Goal: Obtain resource: Obtain resource

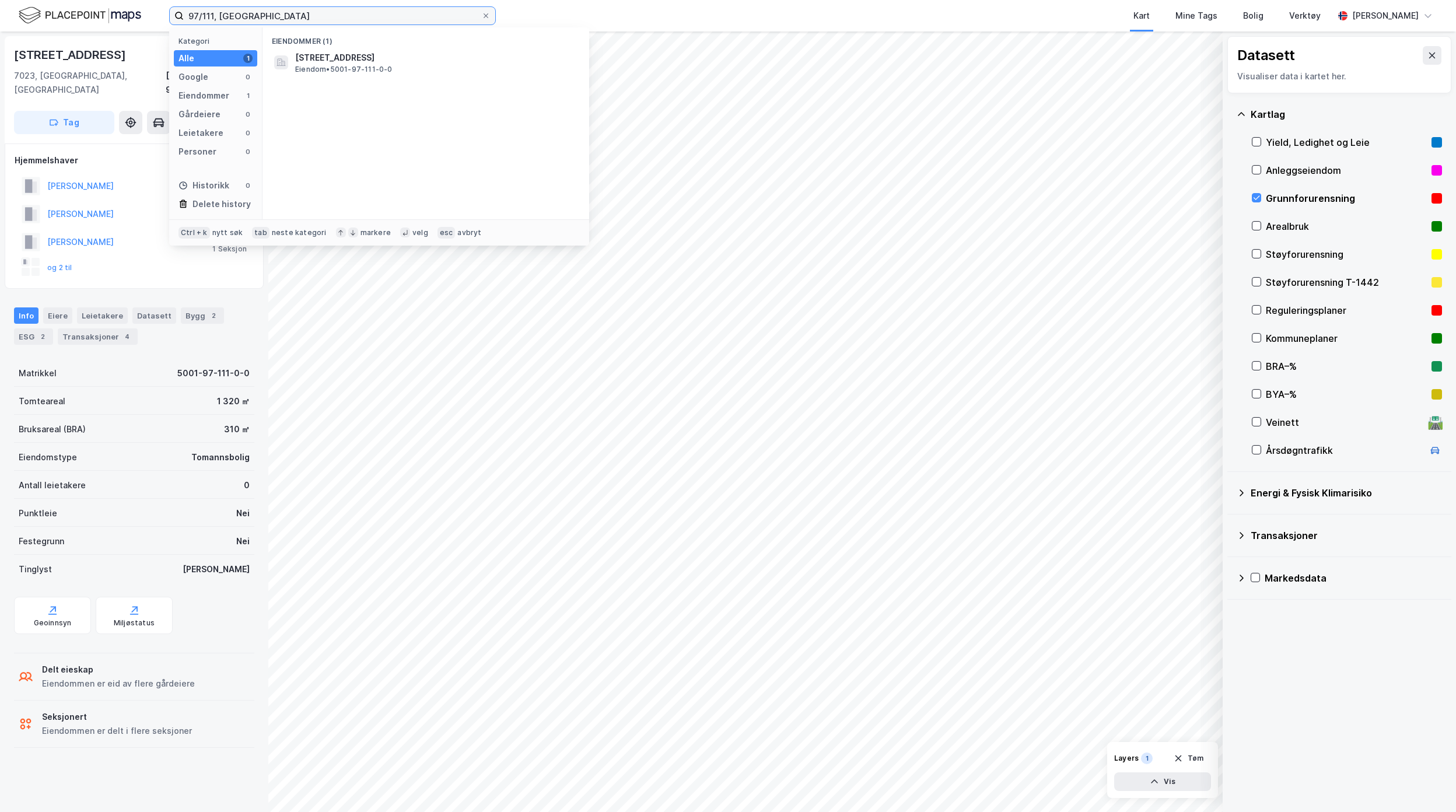
drag, startPoint x: 363, startPoint y: 17, endPoint x: 24, endPoint y: 8, distance: 339.1
click at [50, 9] on div "97/111, [GEOGRAPHIC_DATA] Kategori Alle 1 Google 0 Eiendommer 1 Gårdeiere 0 Lei…" at bounding box center [728, 16] width 1456 height 32
type input "4"
click at [338, 56] on span "5057-168-46-0-0" at bounding box center [333, 57] width 77 height 14
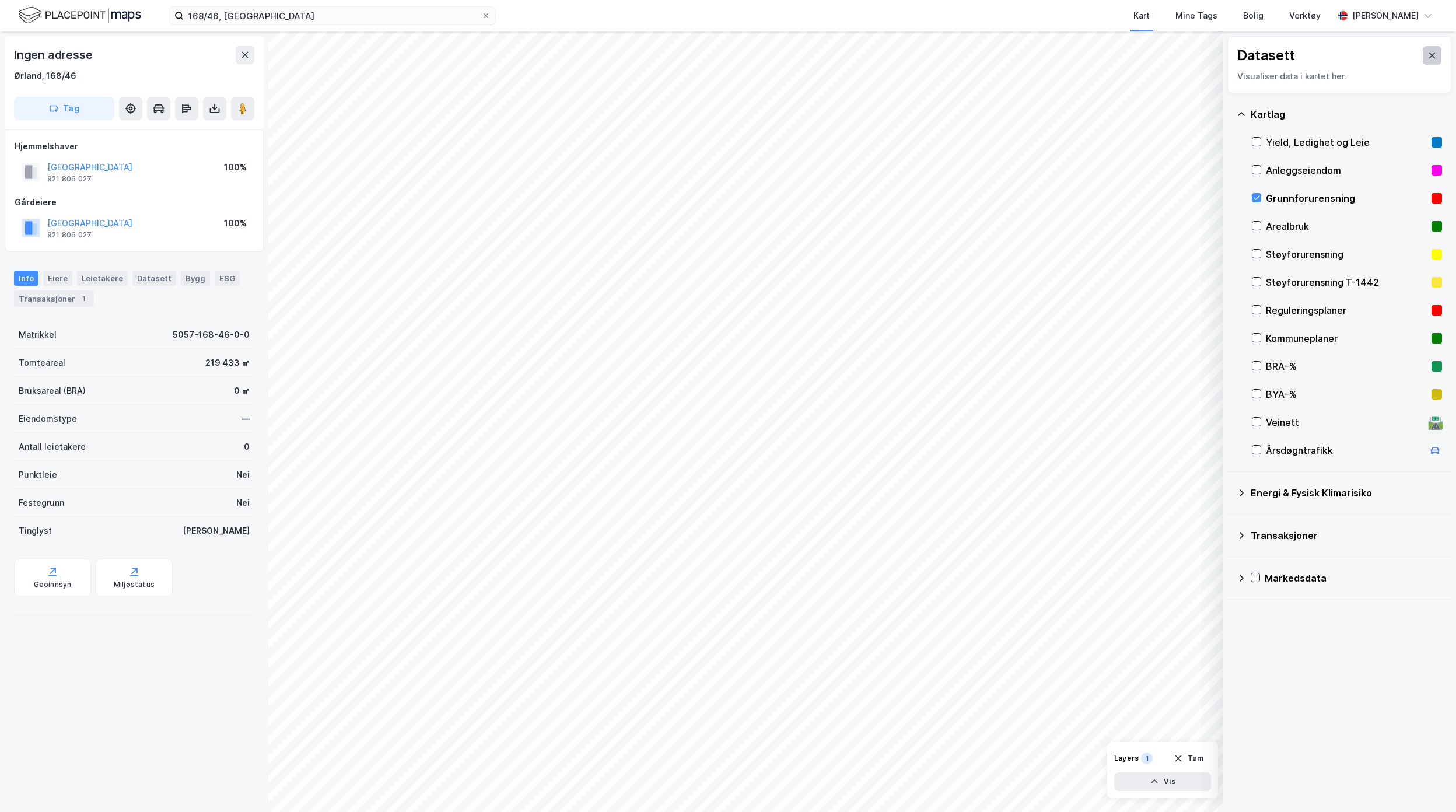
click at [1424, 51] on button at bounding box center [1432, 55] width 19 height 19
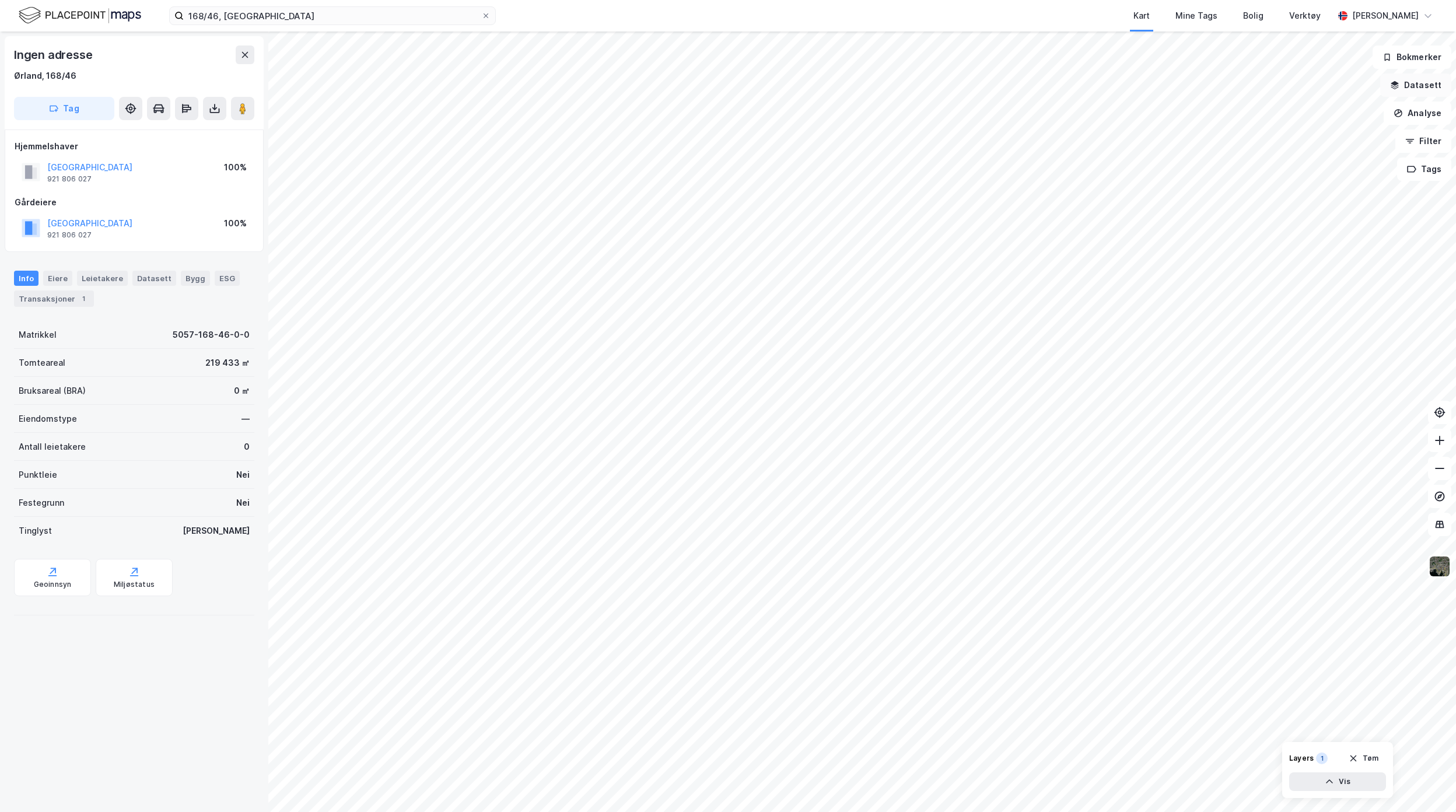
click at [1421, 88] on button "Datasett" at bounding box center [1415, 85] width 71 height 23
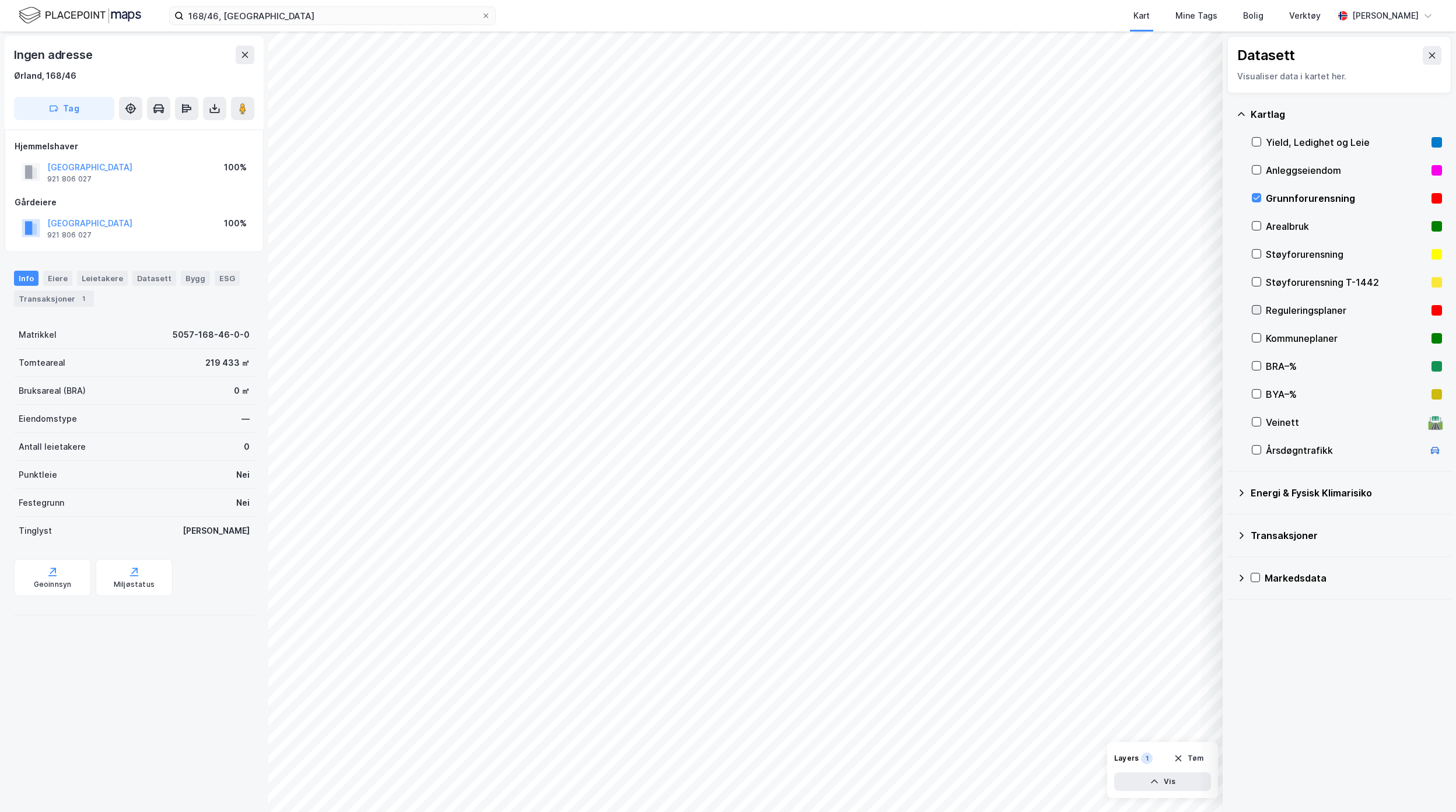
click at [1254, 309] on icon at bounding box center [1256, 309] width 8 height 8
click at [1262, 198] on div "Grunnforurensning" at bounding box center [1346, 198] width 190 height 28
click at [1429, 49] on button at bounding box center [1432, 55] width 19 height 19
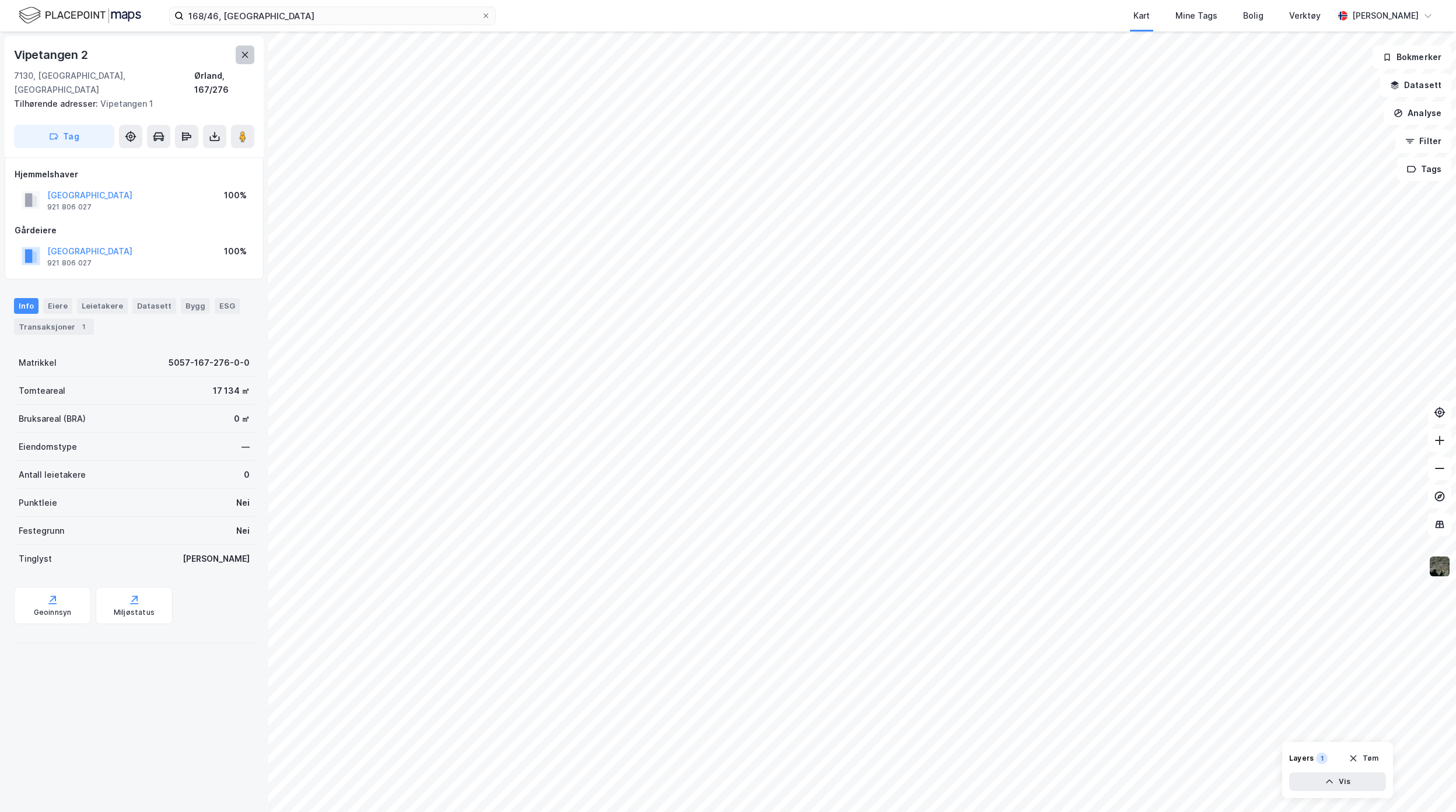
click at [243, 52] on icon at bounding box center [245, 55] width 6 height 6
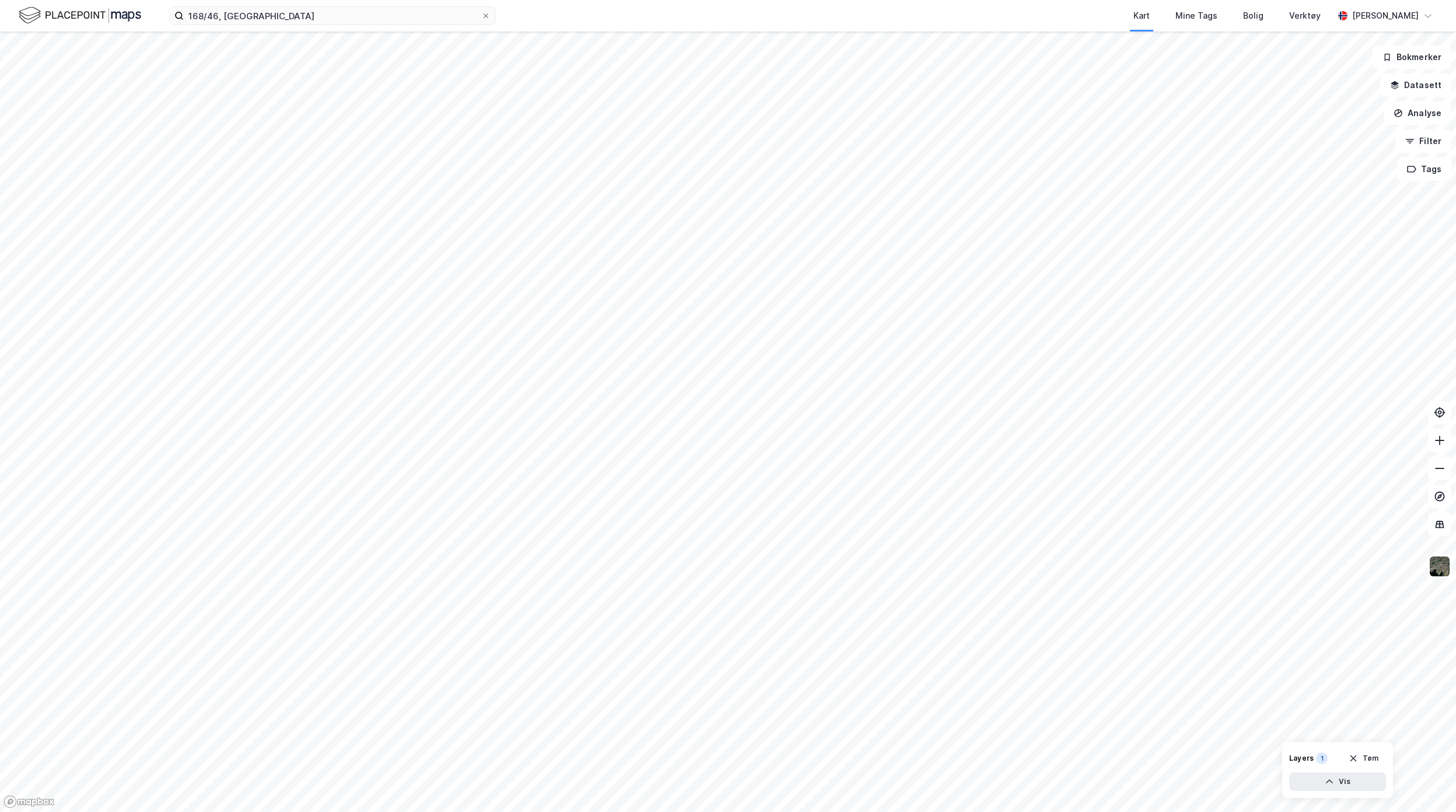
drag, startPoint x: 355, startPoint y: 24, endPoint x: 852, endPoint y: 30, distance: 497.0
click at [356, 24] on label "168/46, [GEOGRAPHIC_DATA]" at bounding box center [332, 16] width 327 height 19
click at [356, 24] on input "168/46, [GEOGRAPHIC_DATA]" at bounding box center [332, 16] width 297 height 17
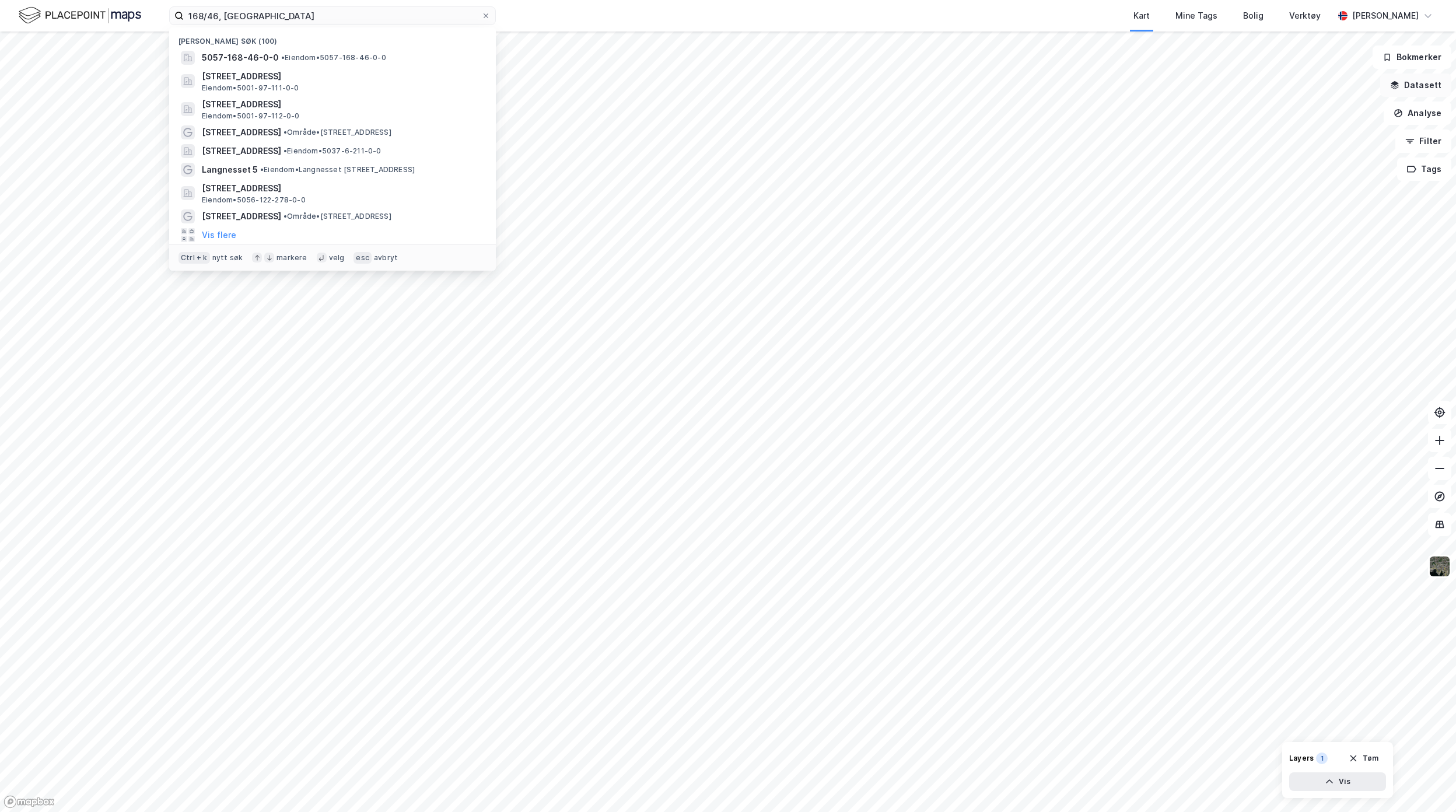
click at [1431, 89] on button "Datasett" at bounding box center [1415, 85] width 71 height 23
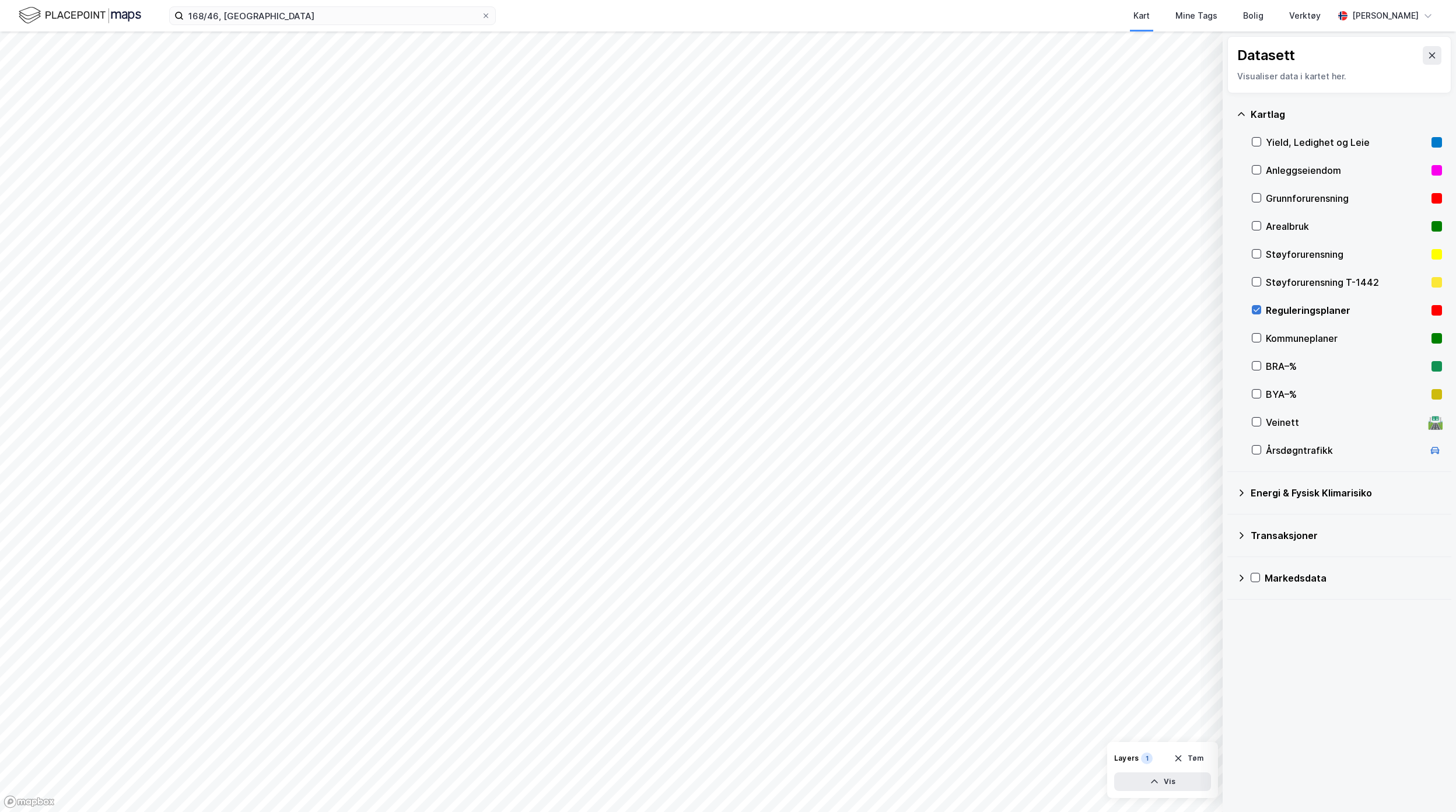
click at [1254, 306] on div at bounding box center [1256, 309] width 9 height 9
click at [217, 15] on input "168/46, [GEOGRAPHIC_DATA]" at bounding box center [332, 16] width 297 height 17
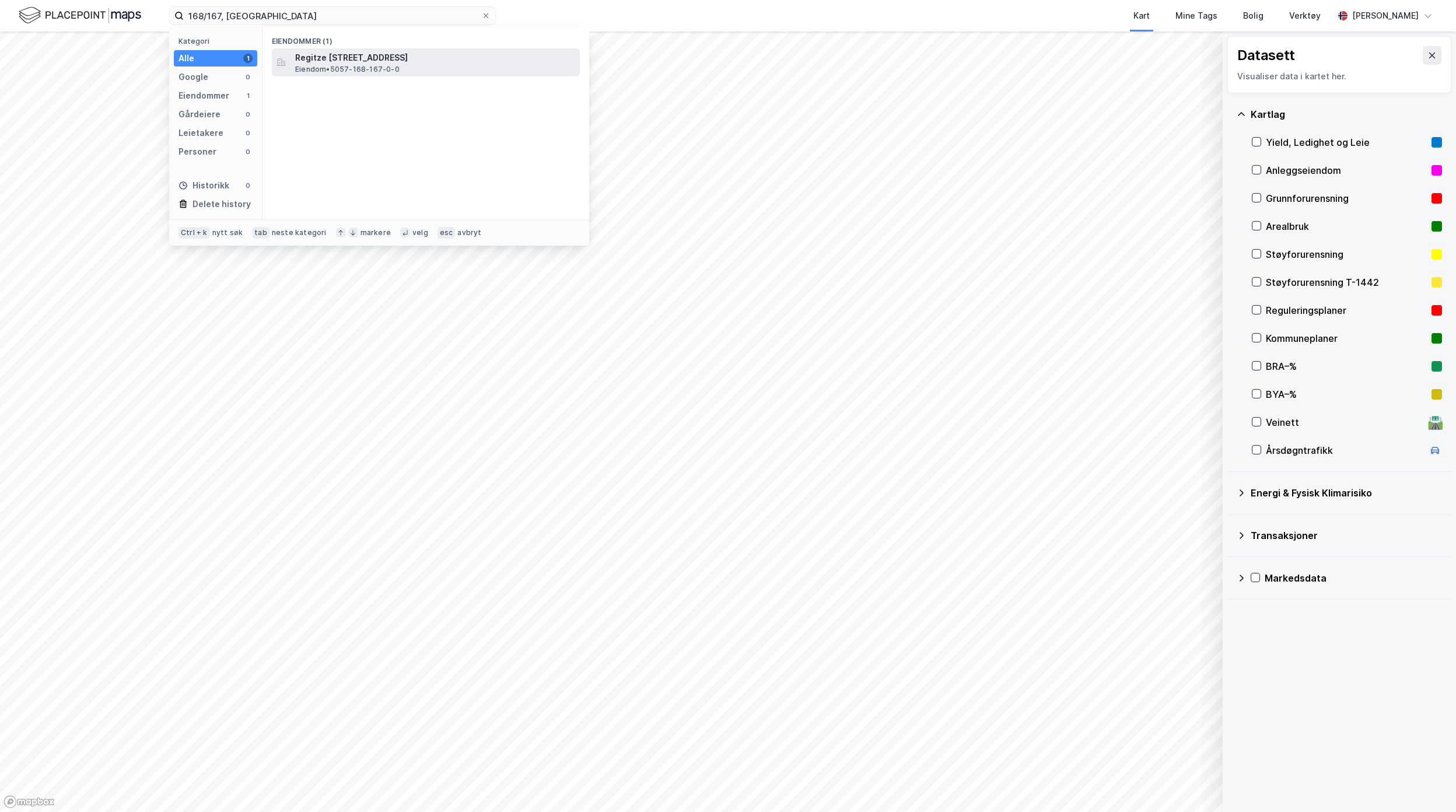
click at [403, 75] on div "Regitze [STREET_ADDRESS], ØRLAND Eiendom • 5057-168-167-0-0" at bounding box center [426, 62] width 308 height 28
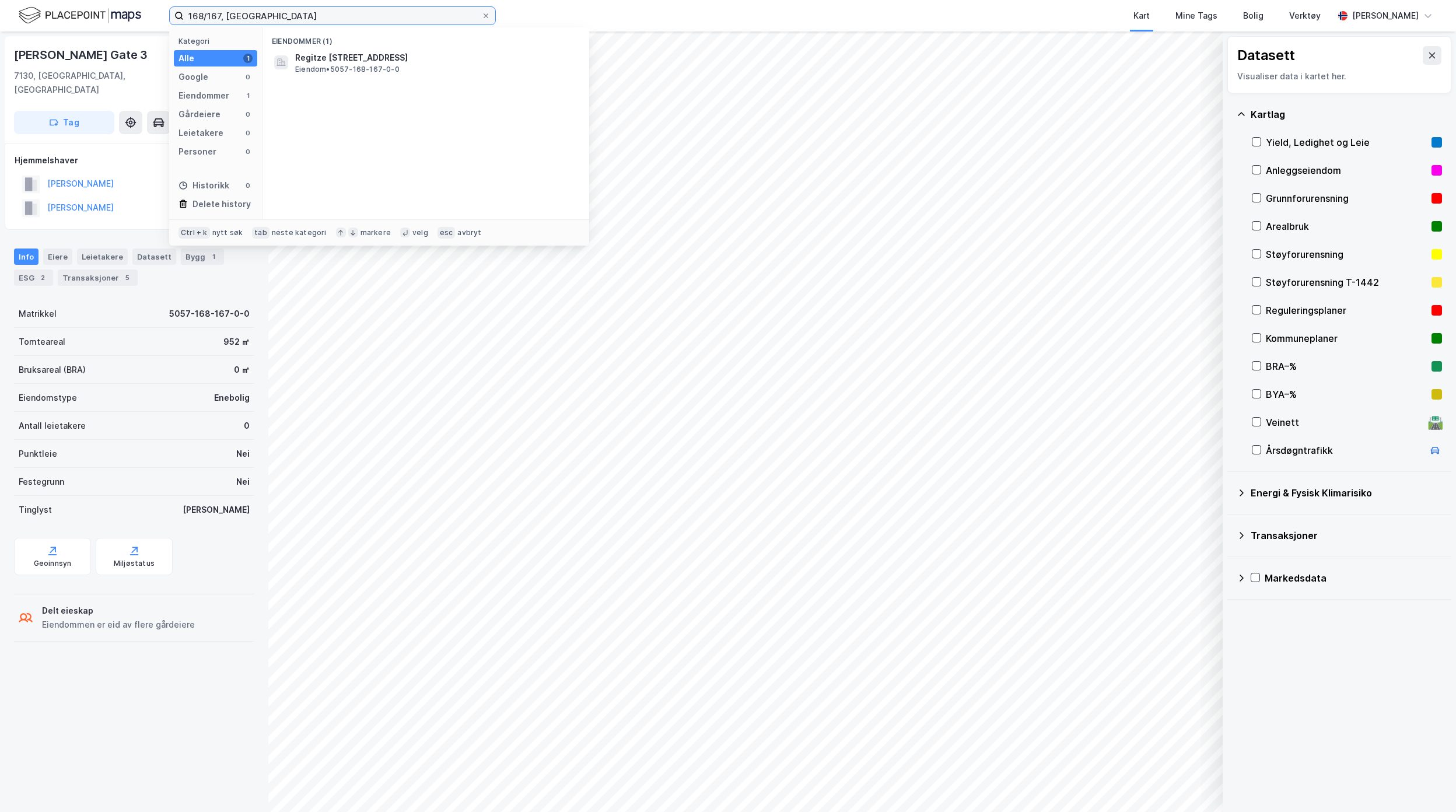
click at [223, 15] on input "168/167, [GEOGRAPHIC_DATA]" at bounding box center [332, 16] width 297 height 17
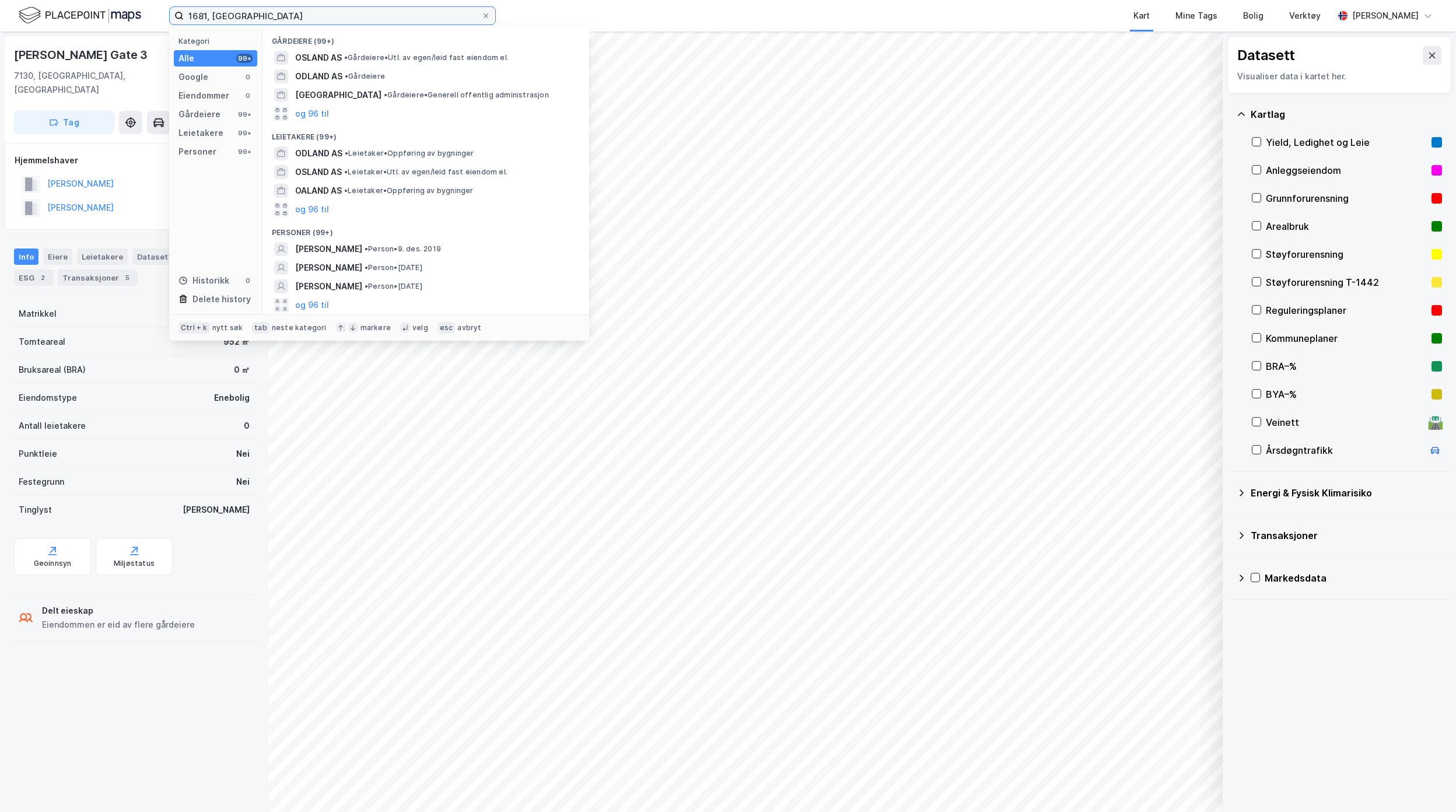
drag, startPoint x: 271, startPoint y: 17, endPoint x: 154, endPoint y: 20, distance: 117.0
click at [154, 20] on div "1681, Ørland Kategori Alle 99+ Google 0 Eiendommer 0 Gårdeiere 99+ Leietakere 9…" at bounding box center [728, 16] width 1456 height 32
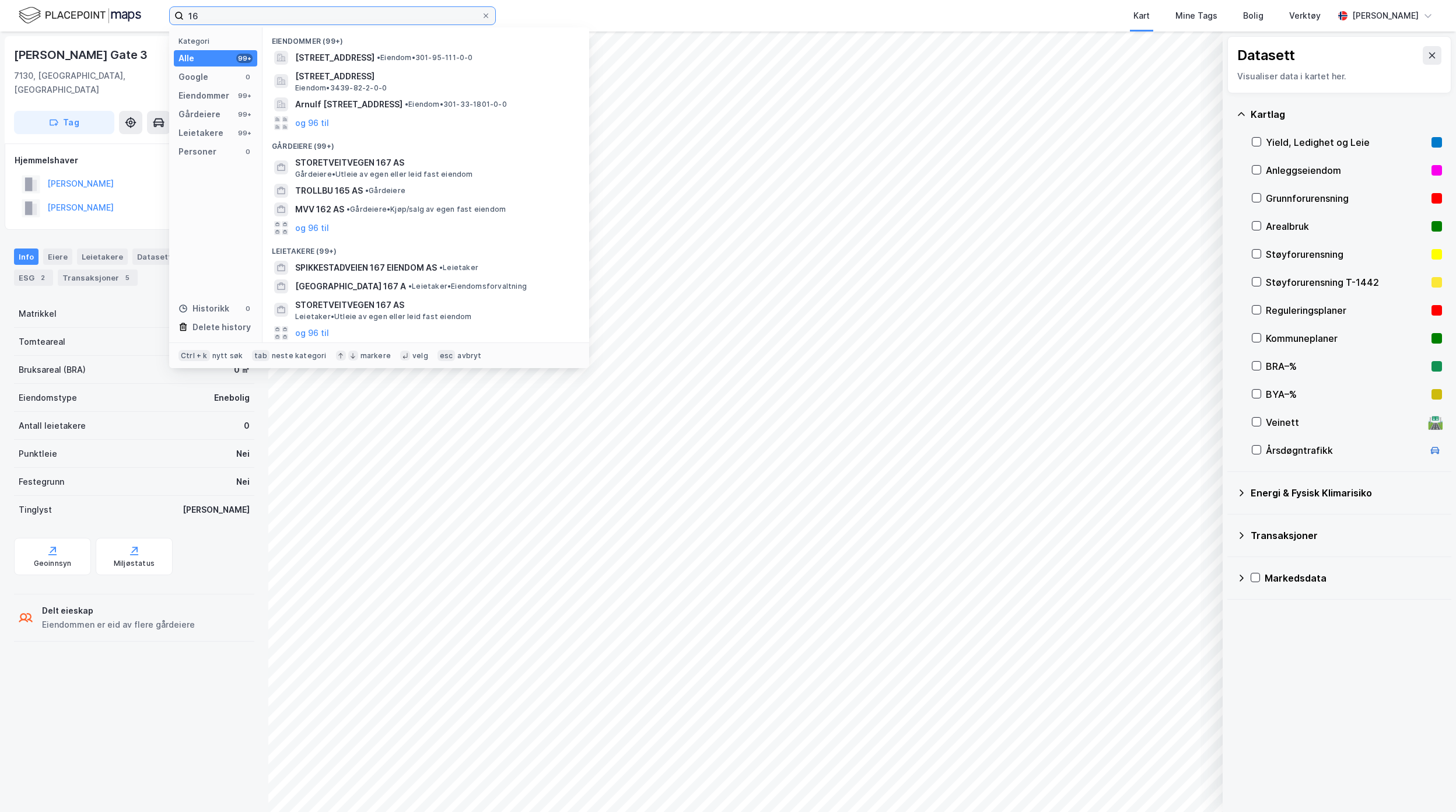
type input "1"
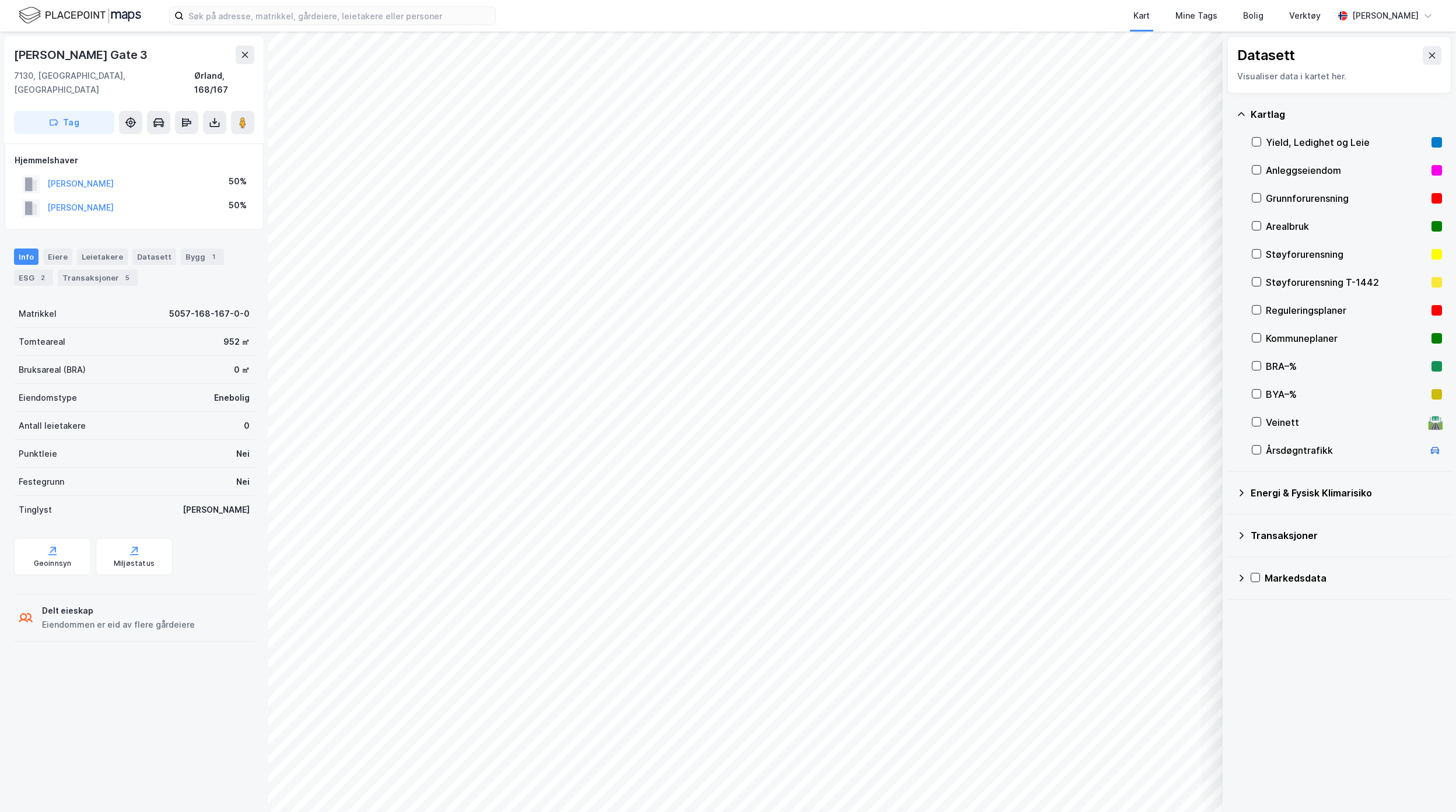
click at [197, 555] on div "Datasett Visualiser data i kartet her. Kartlag Yield, Ledighet og Leie Anleggse…" at bounding box center [728, 421] width 1456 height 780
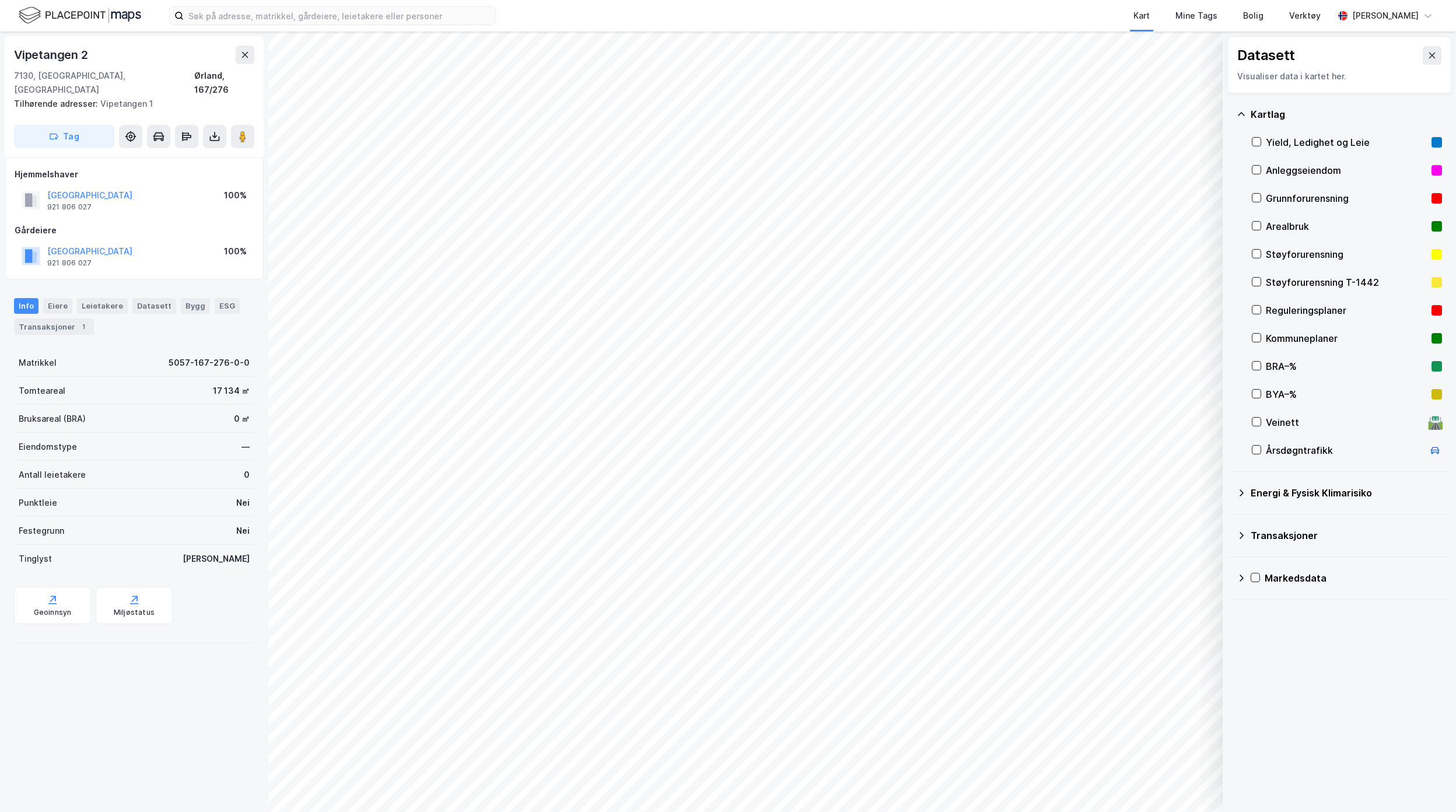
drag, startPoint x: 245, startPoint y: 122, endPoint x: 260, endPoint y: 153, distance: 34.4
click at [245, 131] on image at bounding box center [243, 136] width 7 height 11
click at [216, 136] on div "Vipetangen 2 7130, [GEOGRAPHIC_DATA], [GEOGRAPHIC_DATA], 167/276 Tilhørende adr…" at bounding box center [134, 96] width 259 height 121
click at [216, 131] on icon at bounding box center [215, 136] width 11 height 11
click at [204, 151] on div "Last ned grunnbok" at bounding box center [164, 160] width 124 height 19
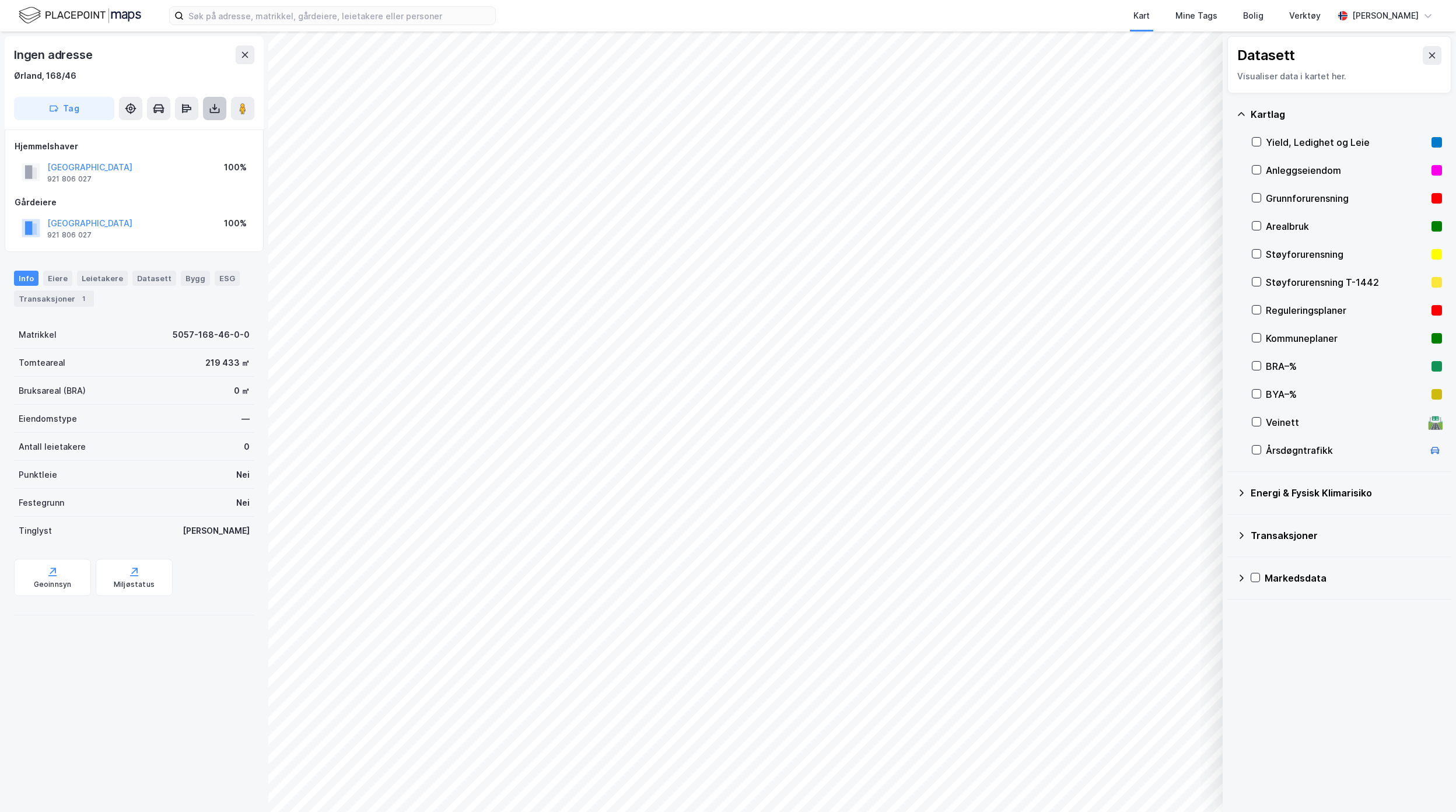
click at [210, 101] on button at bounding box center [215, 108] width 23 height 23
click at [202, 119] on div "Tag Last ned grunnbok Last ned matrikkelrapport" at bounding box center [134, 108] width 241 height 23
click at [201, 123] on div "Ingen adresse Ørland, 168/46 Tag" at bounding box center [134, 83] width 259 height 93
click at [213, 115] on button at bounding box center [215, 108] width 23 height 23
click at [205, 129] on div "Last ned grunnbok" at bounding box center [164, 132] width 124 height 19
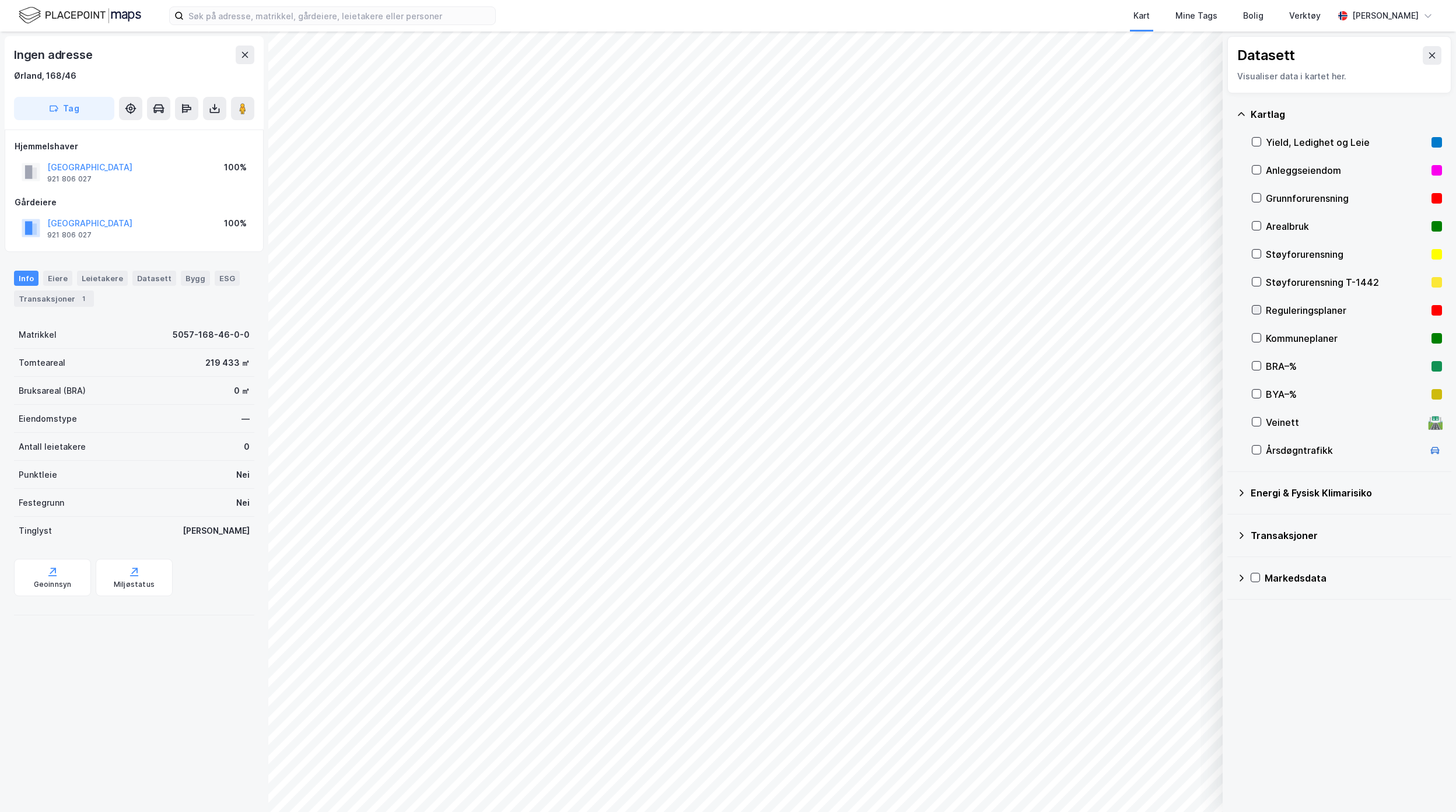
click at [1249, 309] on div "Kartlag Yield, Ledighet og Leie Anleggseiendom Grunnforurensning Arealbruk Støy…" at bounding box center [1339, 282] width 224 height 378
click at [1255, 312] on icon at bounding box center [1256, 309] width 8 height 8
click at [325, 19] on input at bounding box center [340, 16] width 312 height 17
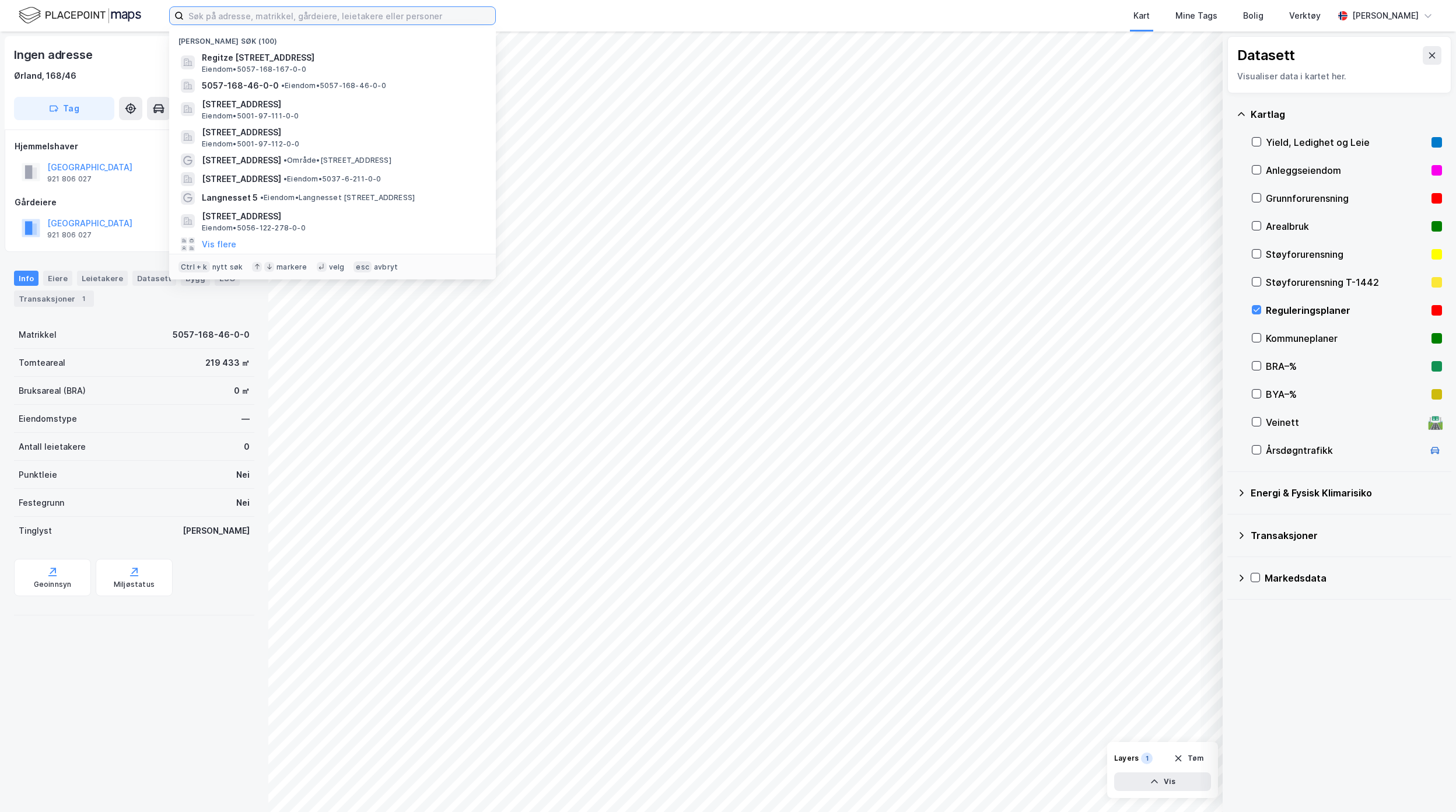
click at [272, 13] on input at bounding box center [340, 16] width 312 height 17
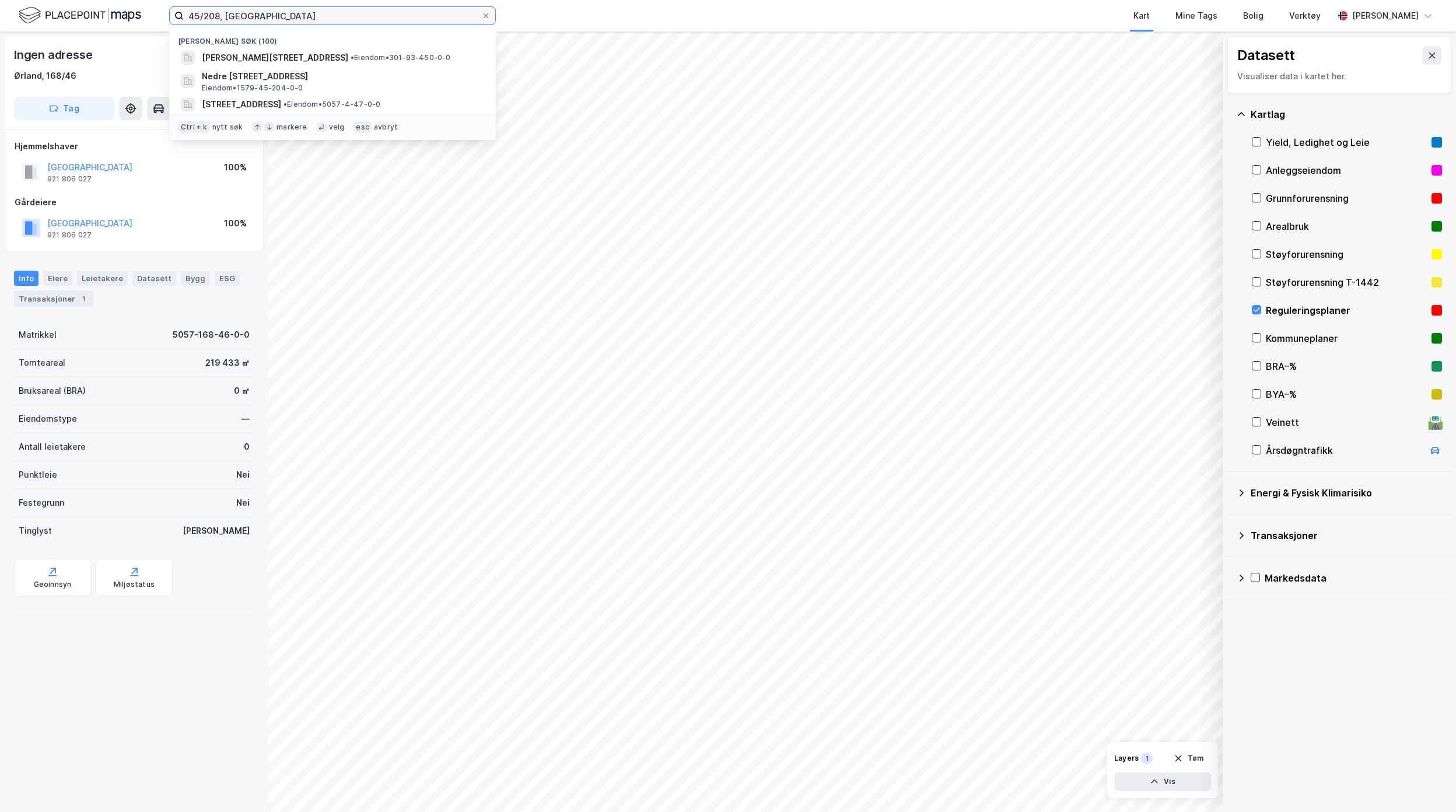
type input "45/208, [GEOGRAPHIC_DATA]"
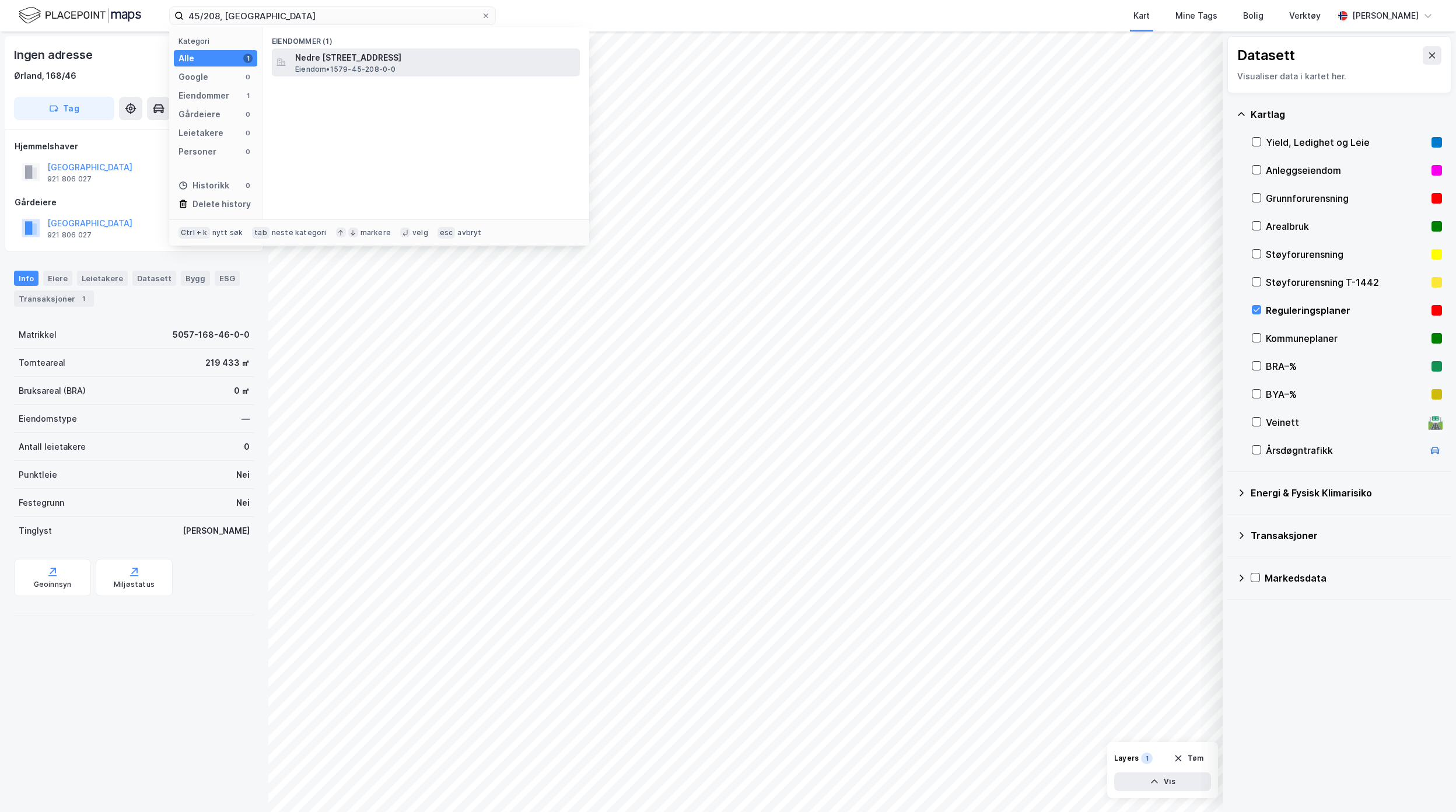
click at [400, 68] on div "Nedre [STREET_ADDRESS] Eiendom • 1579-45-208-0-0" at bounding box center [436, 62] width 282 height 23
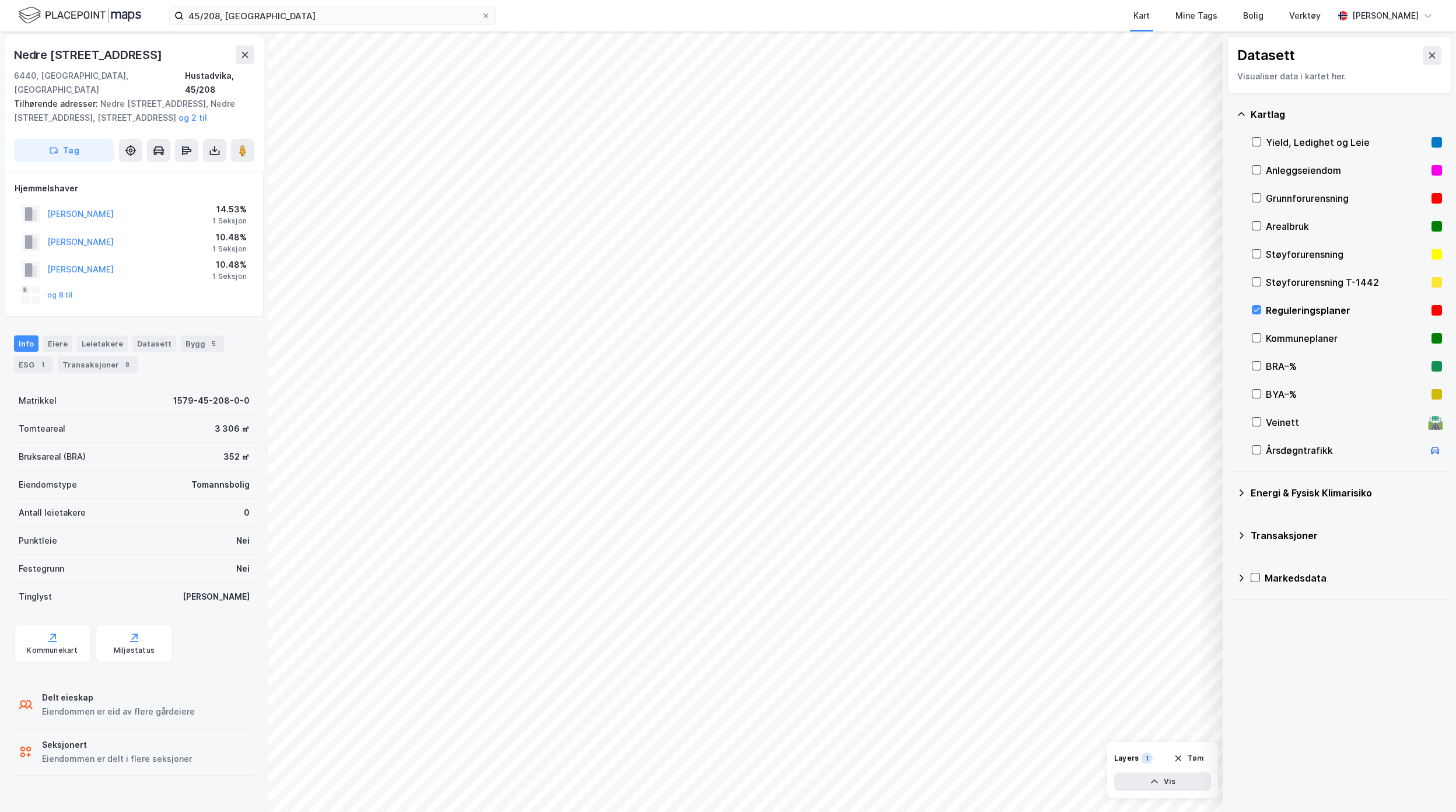
drag, startPoint x: 52, startPoint y: 327, endPoint x: 98, endPoint y: 465, distance: 145.5
click at [52, 335] on div "Eiere" at bounding box center [57, 343] width 29 height 17
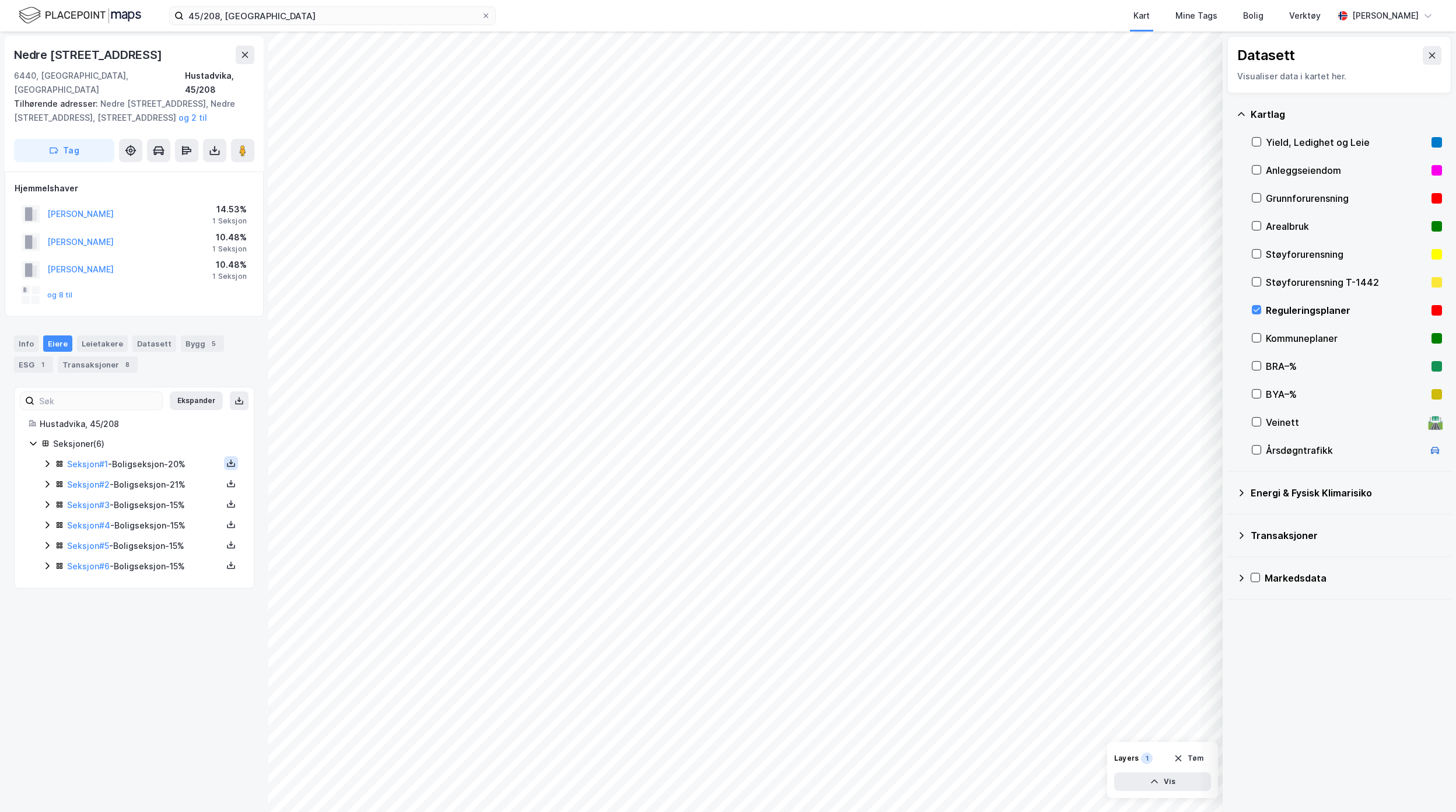
click at [226, 459] on icon at bounding box center [230, 463] width 9 height 9
click at [141, 421] on div "Grunnbok" at bounding box center [161, 428] width 39 height 14
click at [224, 477] on button at bounding box center [230, 483] width 14 height 14
click at [179, 442] on div "Grunnbok" at bounding box center [167, 448] width 103 height 28
click at [226, 499] on icon at bounding box center [230, 503] width 9 height 9
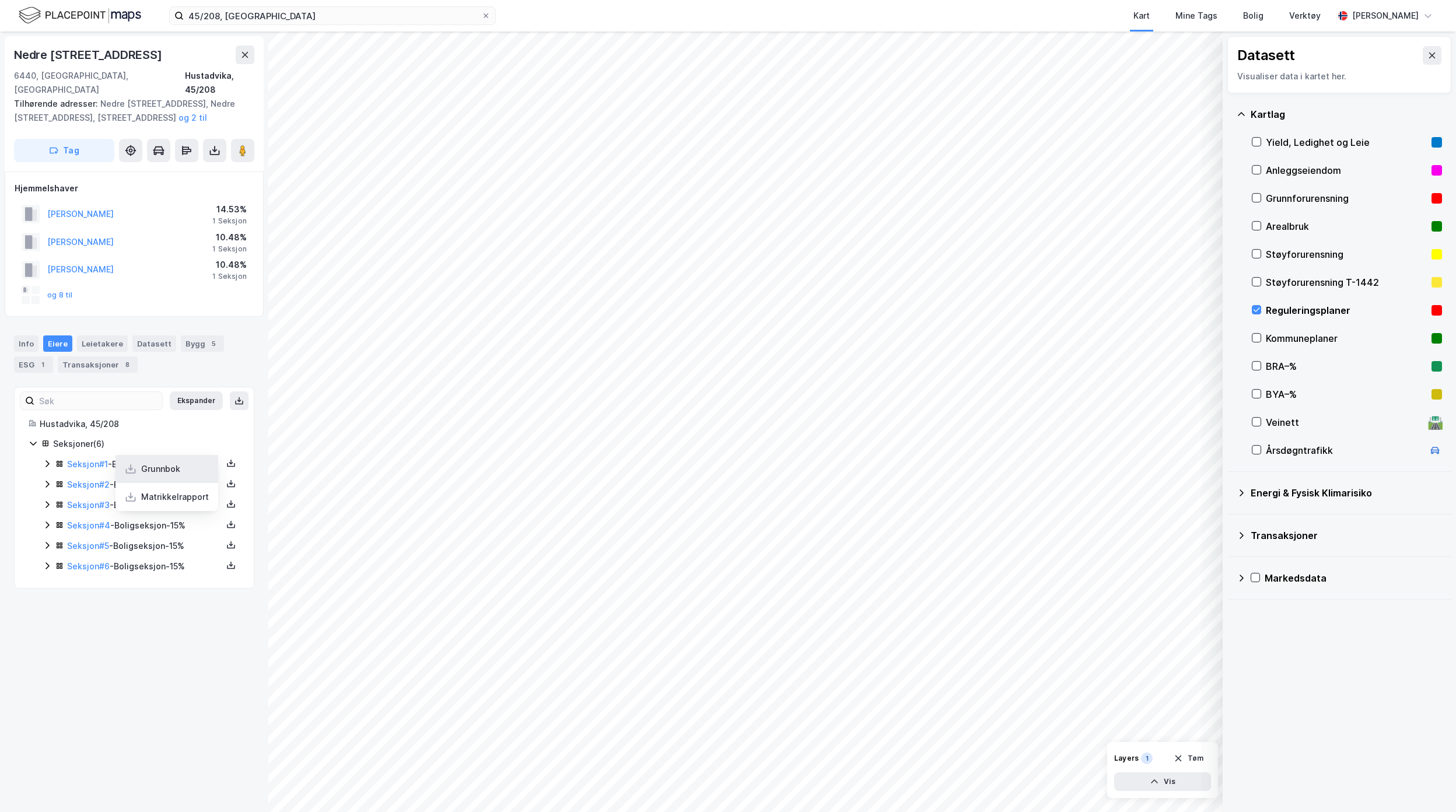
click at [189, 459] on div "Grunnbok" at bounding box center [167, 469] width 103 height 28
click at [226, 520] on icon at bounding box center [230, 524] width 9 height 9
click at [179, 475] on div "Grunnbok" at bounding box center [167, 489] width 103 height 28
click at [210, 539] on div "Seksjon # 5 - Boligseksjon - 15%" at bounding box center [147, 546] width 185 height 14
click at [224, 538] on button at bounding box center [230, 544] width 14 height 14
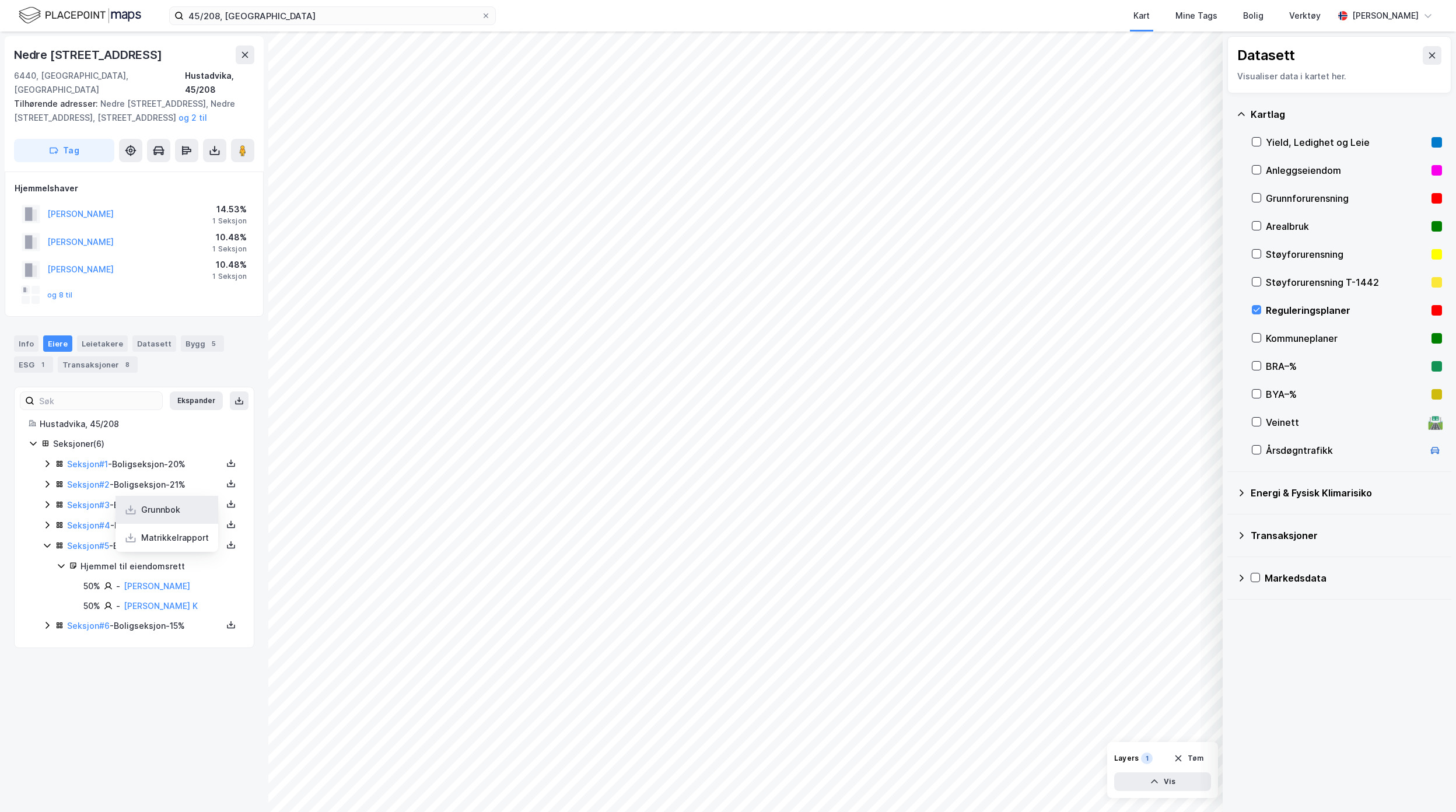
click at [182, 498] on div "Grunnbok" at bounding box center [167, 510] width 103 height 28
click at [227, 624] on icon at bounding box center [230, 626] width 8 height 4
click at [153, 584] on div "Grunnbok" at bounding box center [161, 589] width 39 height 14
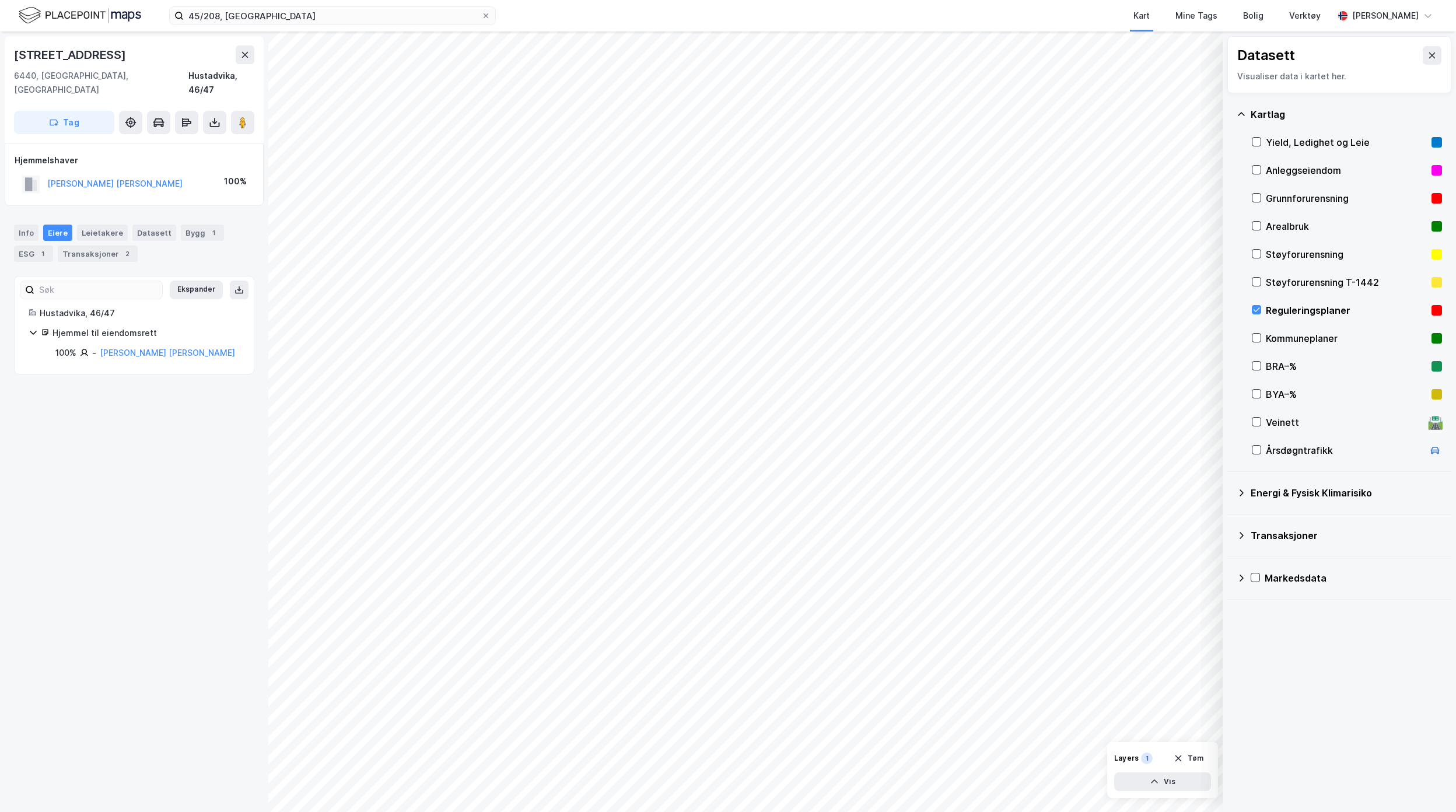
click at [185, 496] on div "[STREET_ADDRESS], [GEOGRAPHIC_DATA] Hustadvika, 46/47 Tag Hjemmelshaver [PERSON…" at bounding box center [134, 421] width 269 height 780
drag, startPoint x: 228, startPoint y: 278, endPoint x: 207, endPoint y: 300, distance: 30.4
click at [235, 285] on icon at bounding box center [239, 289] width 9 height 9
click at [22, 225] on div "Info" at bounding box center [26, 233] width 24 height 17
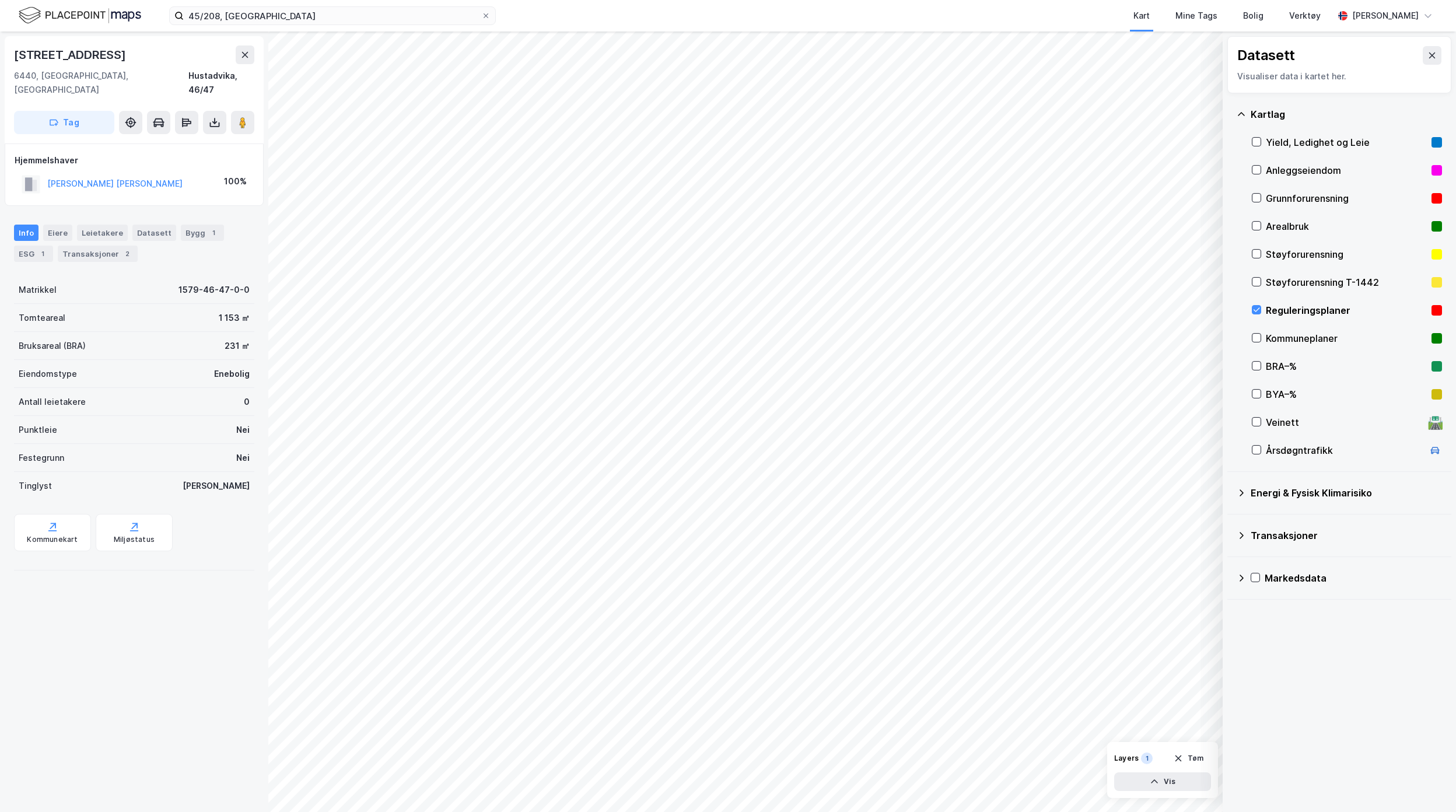
click at [216, 116] on button at bounding box center [215, 122] width 23 height 23
click at [213, 136] on div "Last ned grunnbok" at bounding box center [164, 146] width 124 height 19
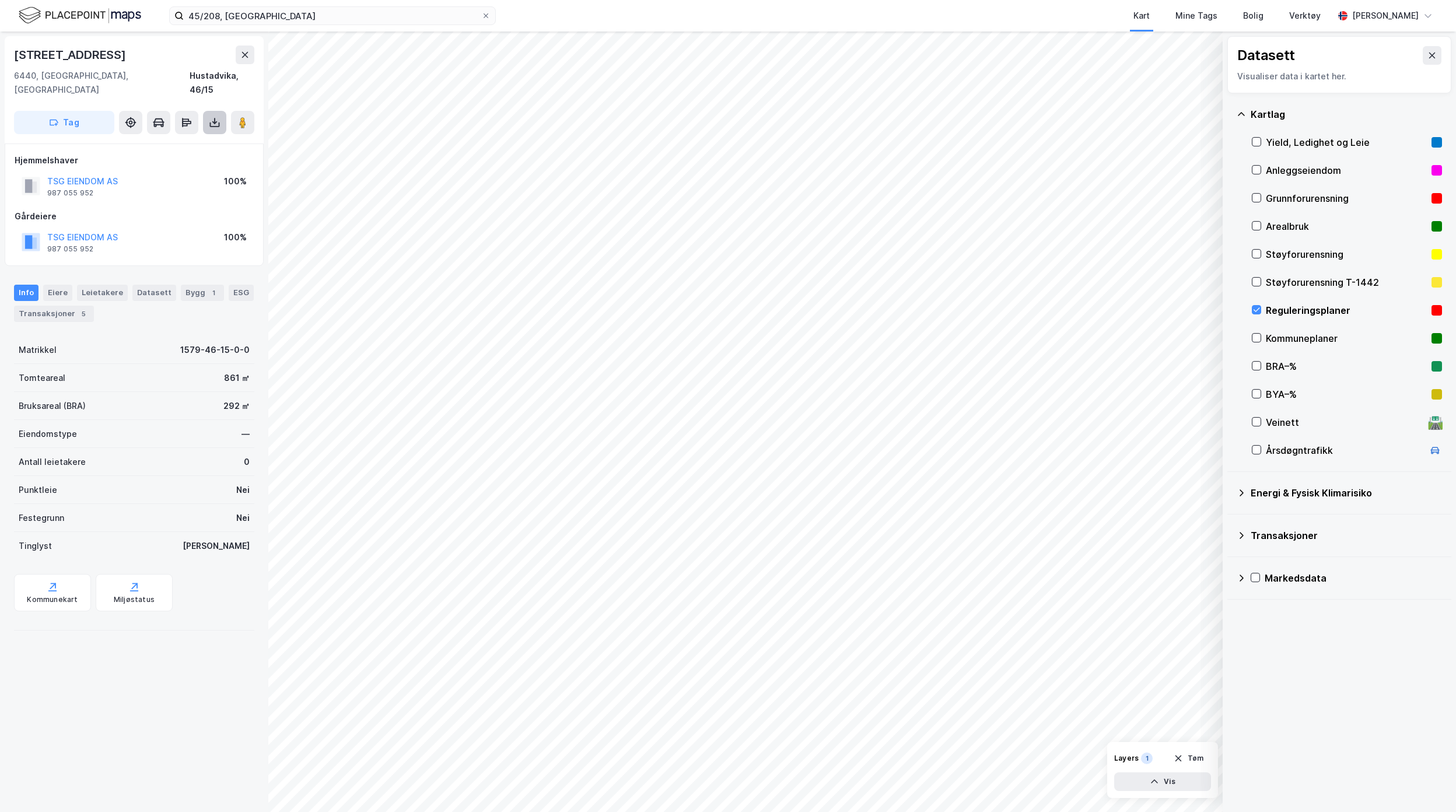
click at [210, 123] on icon at bounding box center [215, 125] width 10 height 4
click at [170, 141] on div "Last ned grunnbok" at bounding box center [157, 146] width 67 height 9
drag, startPoint x: 139, startPoint y: 729, endPoint x: 119, endPoint y: 706, distance: 30.5
click at [136, 723] on div "[STREET_ADDRESS], [GEOGRAPHIC_DATA] Hustadvika, 46/15 Tag Hjemmelshaver TSG EIE…" at bounding box center [134, 421] width 269 height 780
